Goal: Information Seeking & Learning: Learn about a topic

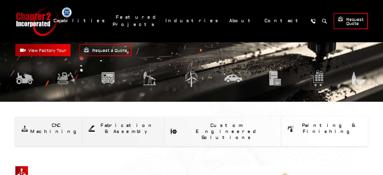
scroll to position [101, 0]
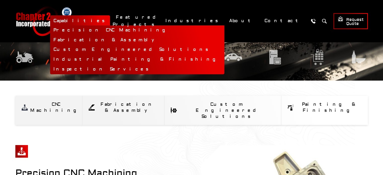
click at [110, 23] on link "Capabilities" at bounding box center [80, 20] width 60 height 11
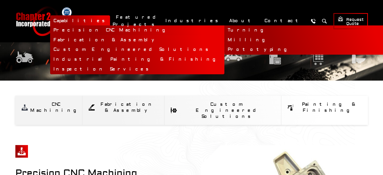
click at [147, 29] on link "Precision CNC Machining" at bounding box center [137, 30] width 174 height 10
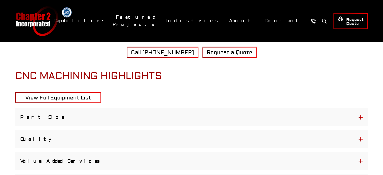
scroll to position [1082, 0]
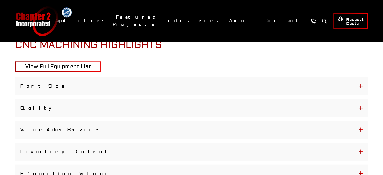
click at [132, 77] on button "Part Size" at bounding box center [191, 86] width 353 height 18
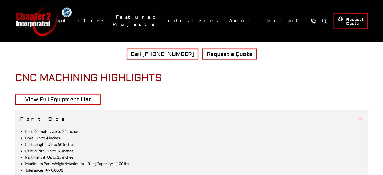
scroll to position [1057, 0]
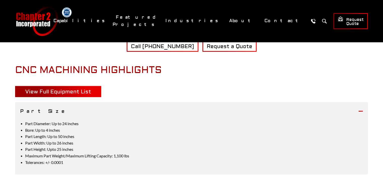
click at [84, 88] on span "View Full Equipment List" at bounding box center [58, 91] width 66 height 7
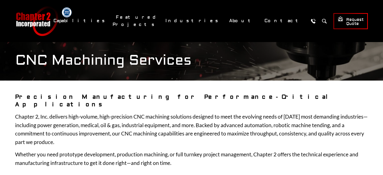
scroll to position [1057, 0]
